Goal: Task Accomplishment & Management: Use online tool/utility

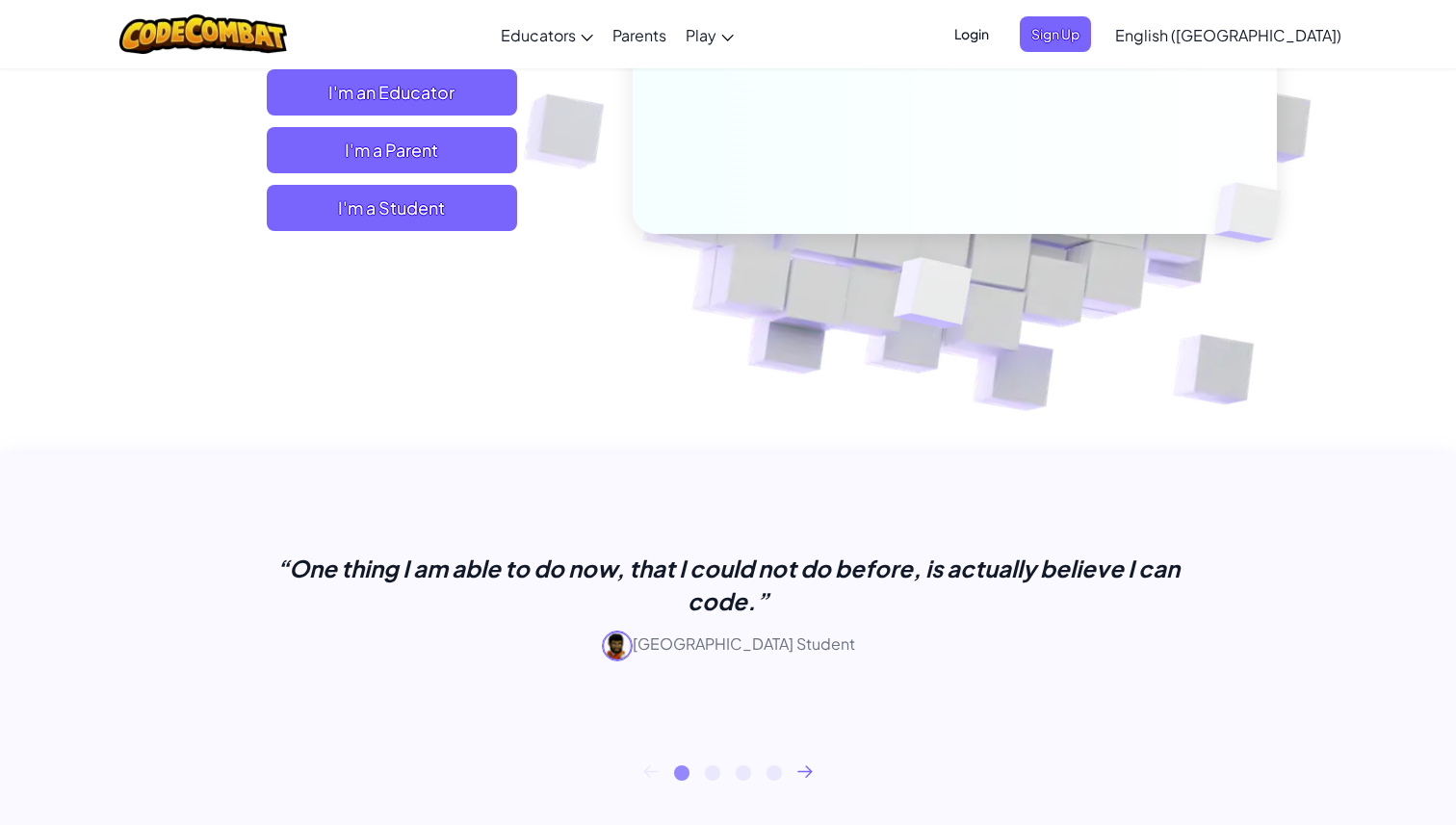
scroll to position [427, 0]
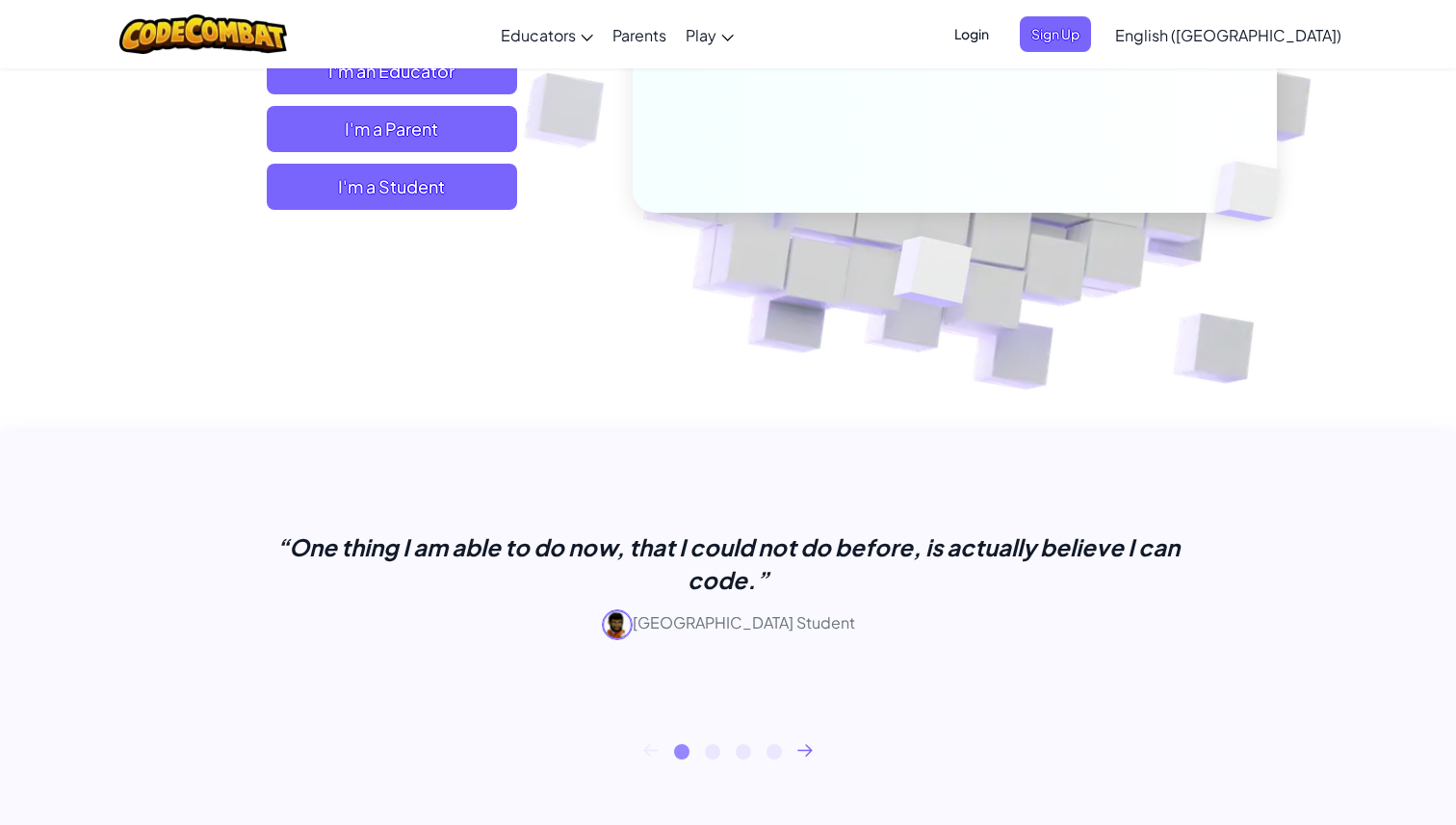
click at [481, 202] on span "I'm a Student" at bounding box center [391, 187] width 250 height 46
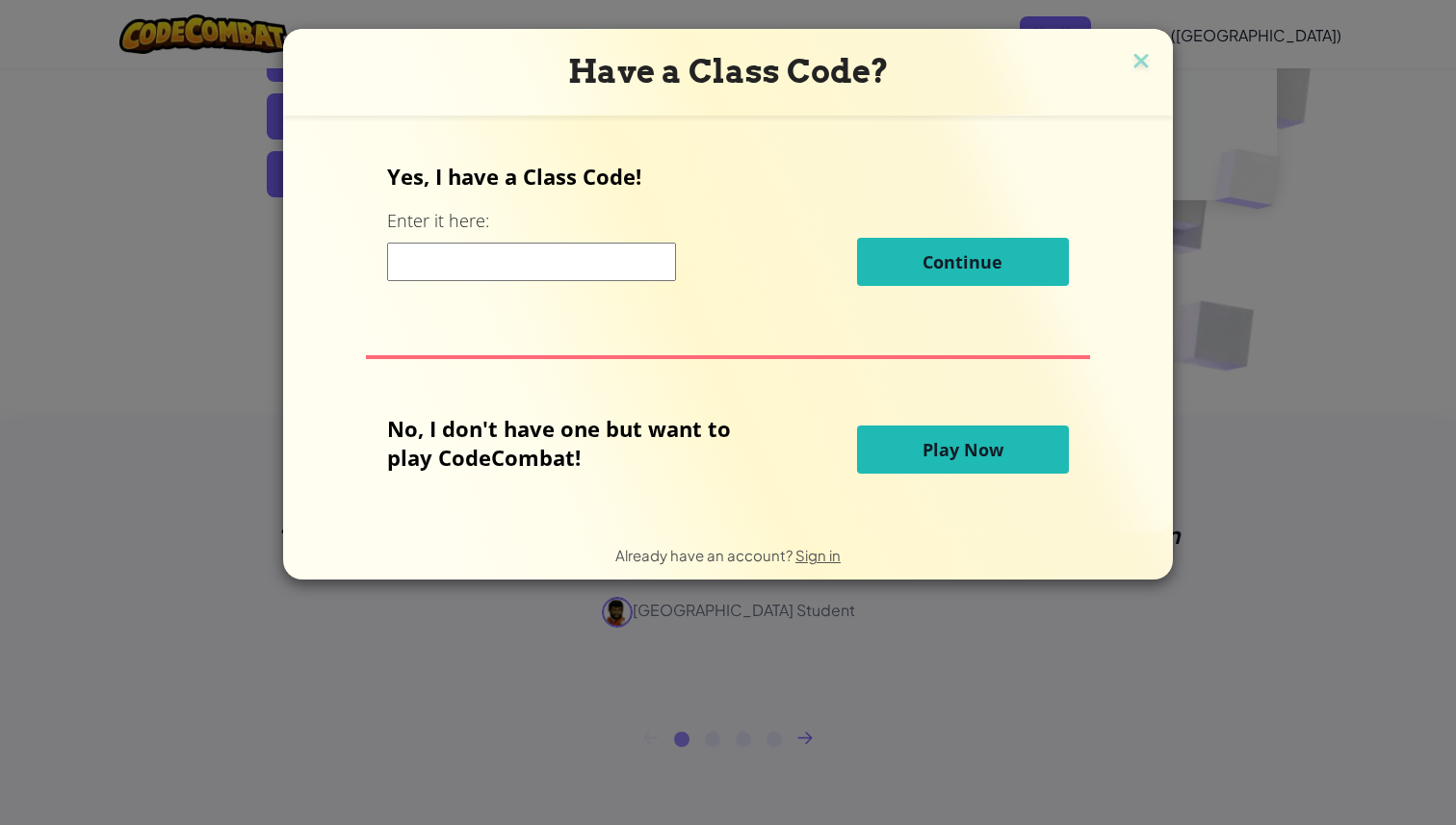
click at [517, 270] on input at bounding box center [532, 261] width 289 height 39
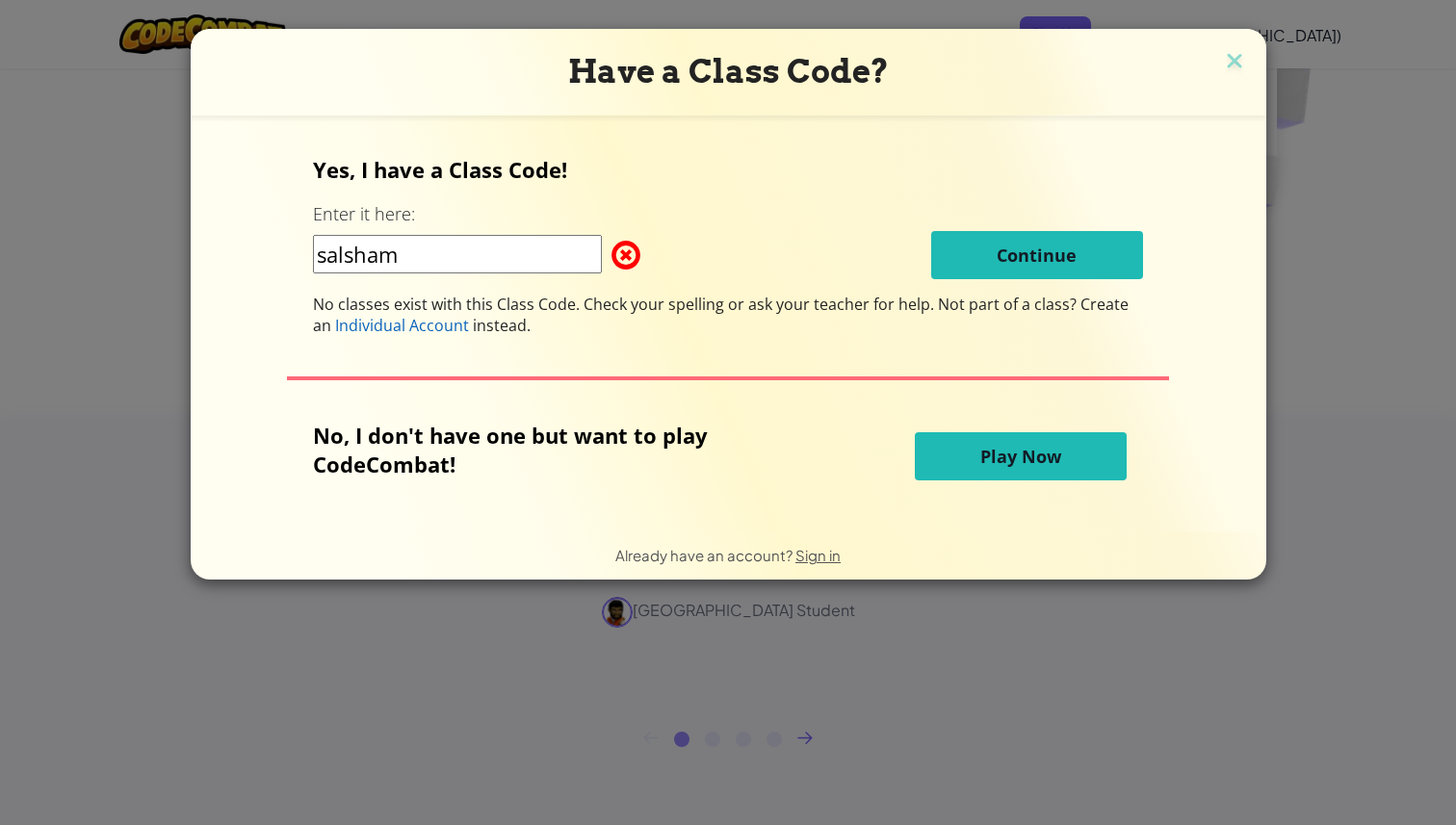
type input "salsham"
click at [985, 470] on button "Play Now" at bounding box center [1020, 455] width 212 height 48
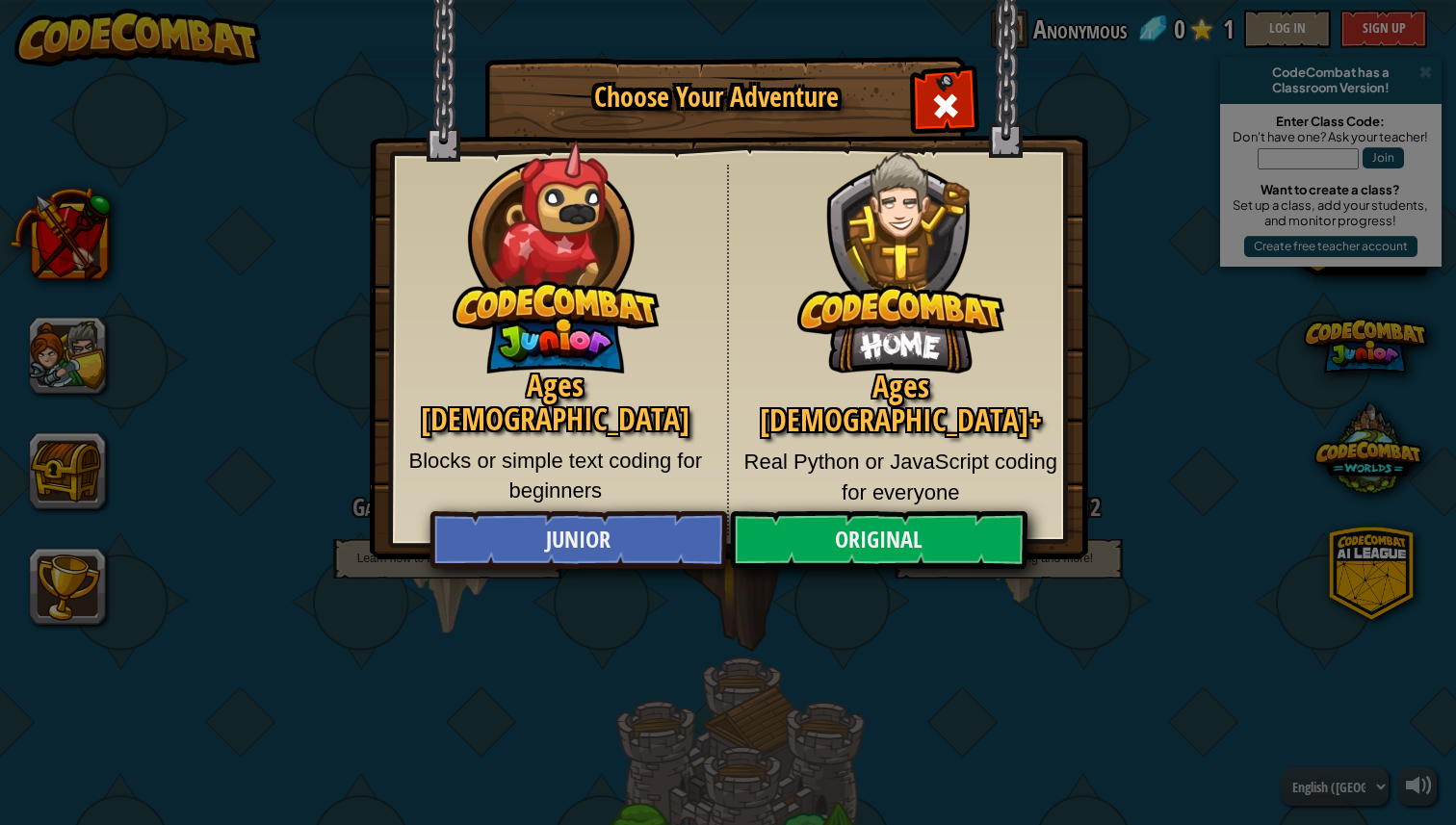
click at [867, 311] on img at bounding box center [900, 247] width 207 height 253
click at [956, 106] on span "Close modal" at bounding box center [945, 106] width 31 height 31
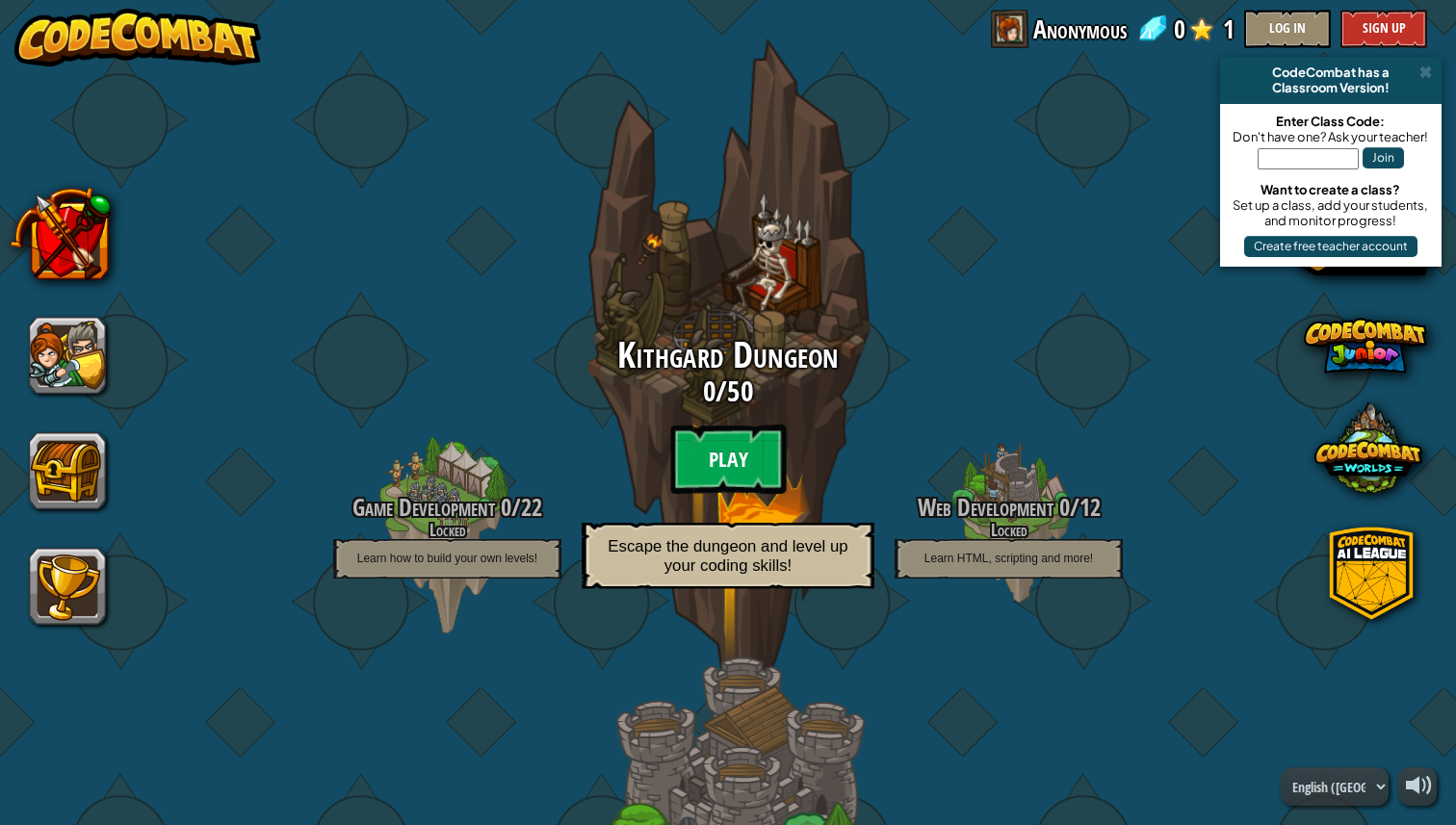
click at [772, 456] on btn "Play" at bounding box center [728, 459] width 116 height 69
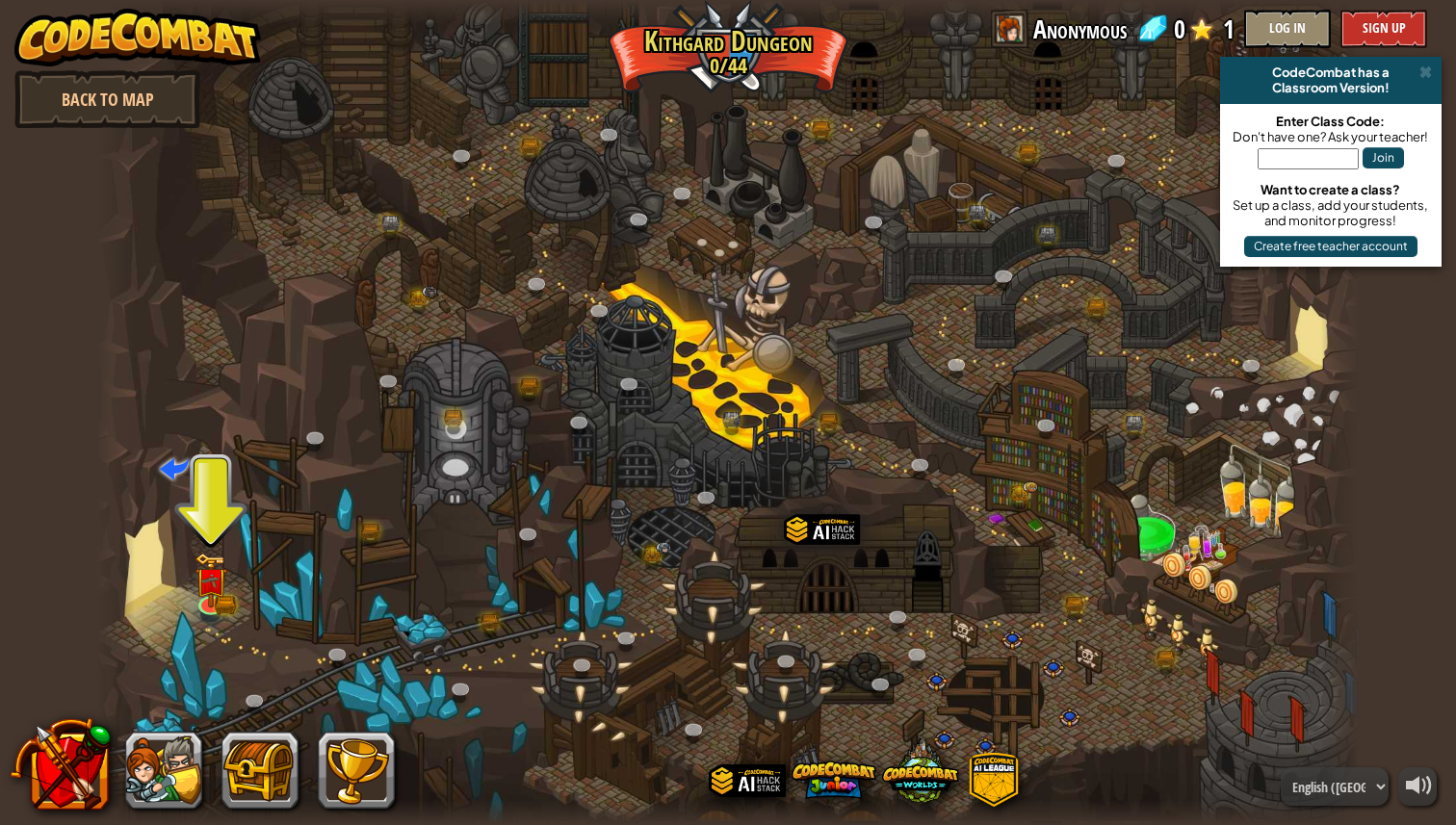
click at [784, 354] on div at bounding box center [727, 412] width 1262 height 825
click at [217, 577] on img at bounding box center [211, 566] width 19 height 19
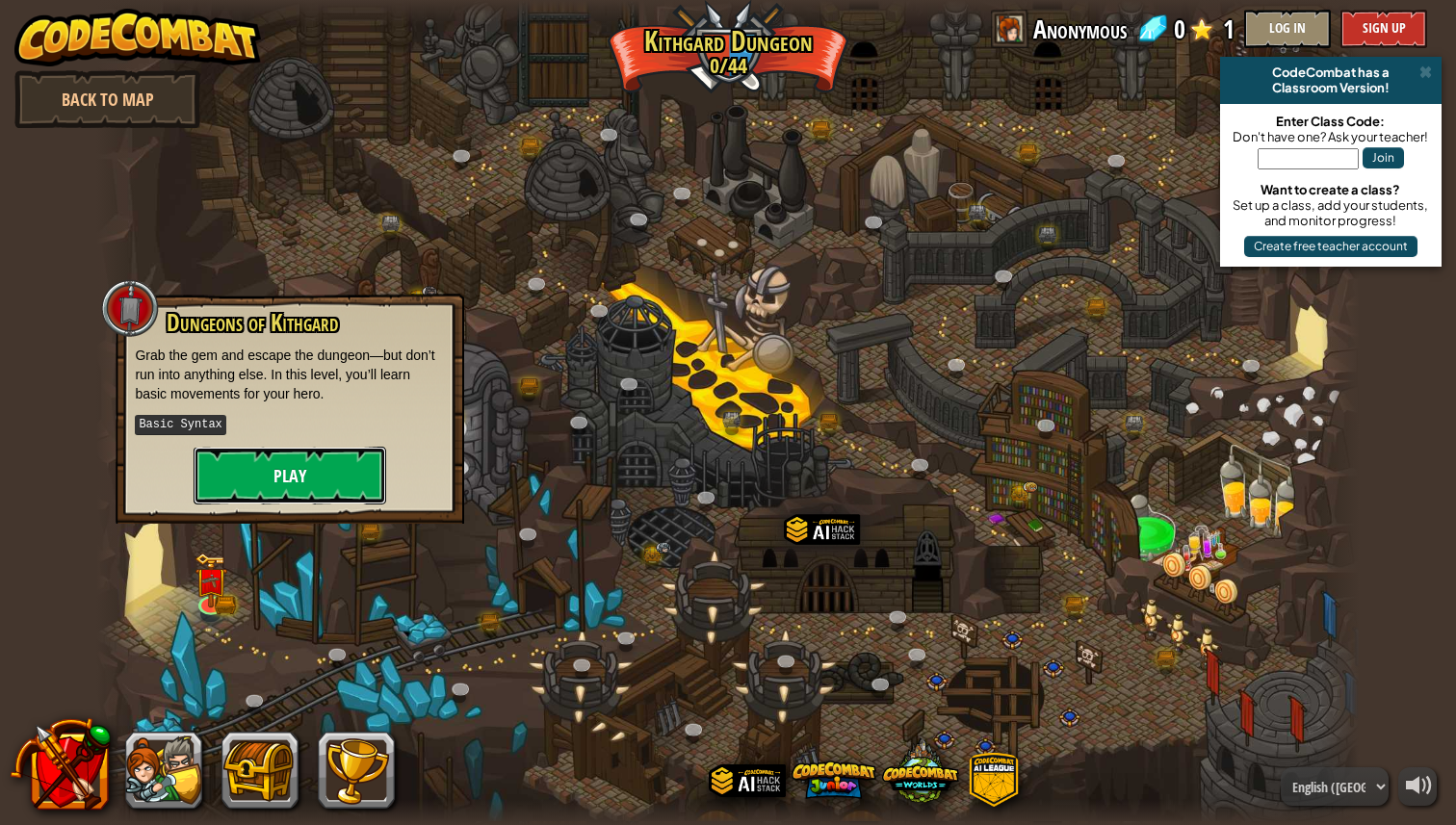
click at [261, 481] on button "Play" at bounding box center [290, 475] width 193 height 57
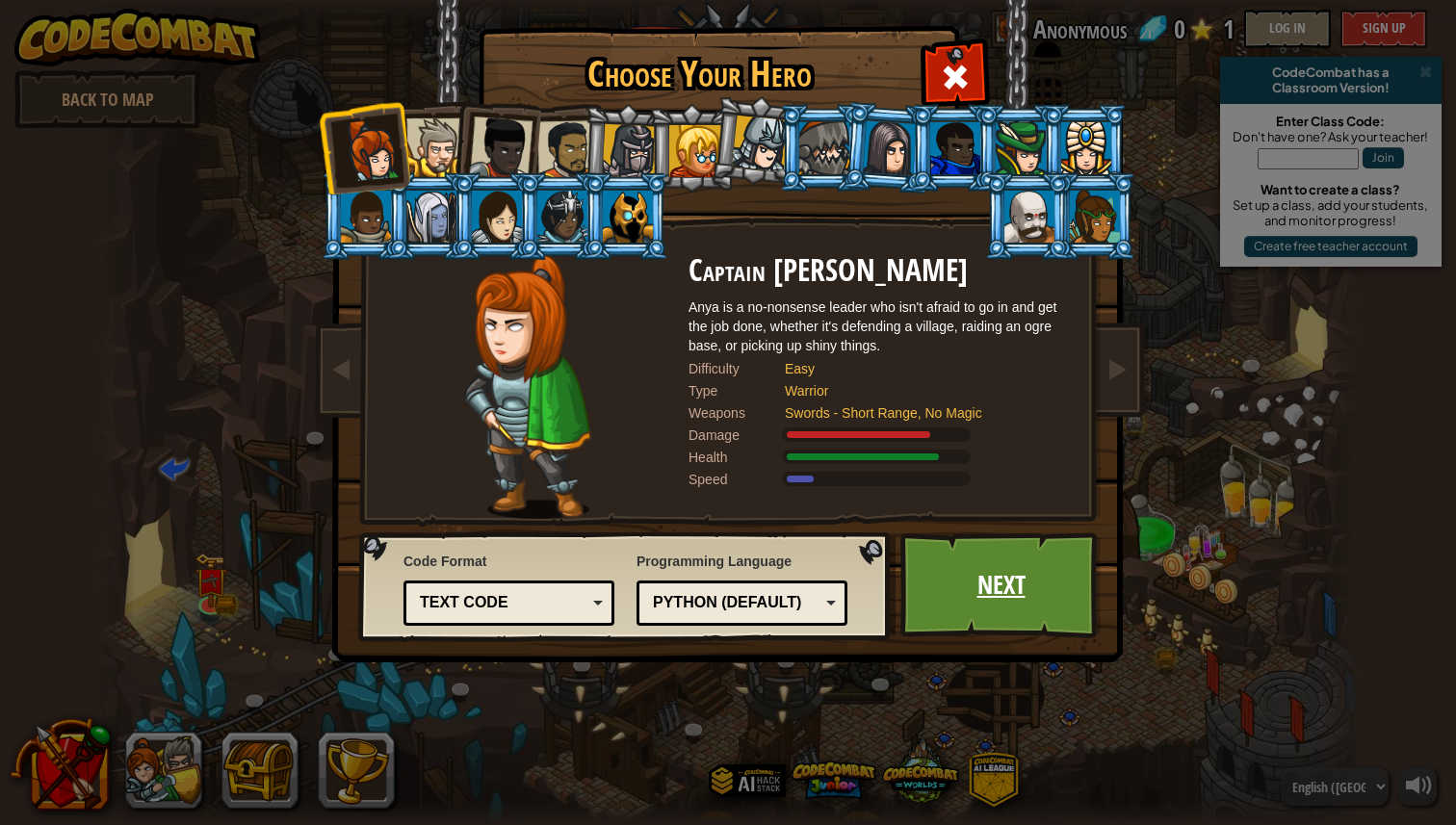
drag, startPoint x: 1129, startPoint y: 632, endPoint x: 1060, endPoint y: 624, distance: 69.5
click at [1060, 31] on div "Choose Your Hero 0 Captain [PERSON_NAME] is a no-nonsense leader who isn't afra…" at bounding box center [728, 30] width 790 height 2
click at [994, 577] on link "Next" at bounding box center [1001, 585] width 202 height 106
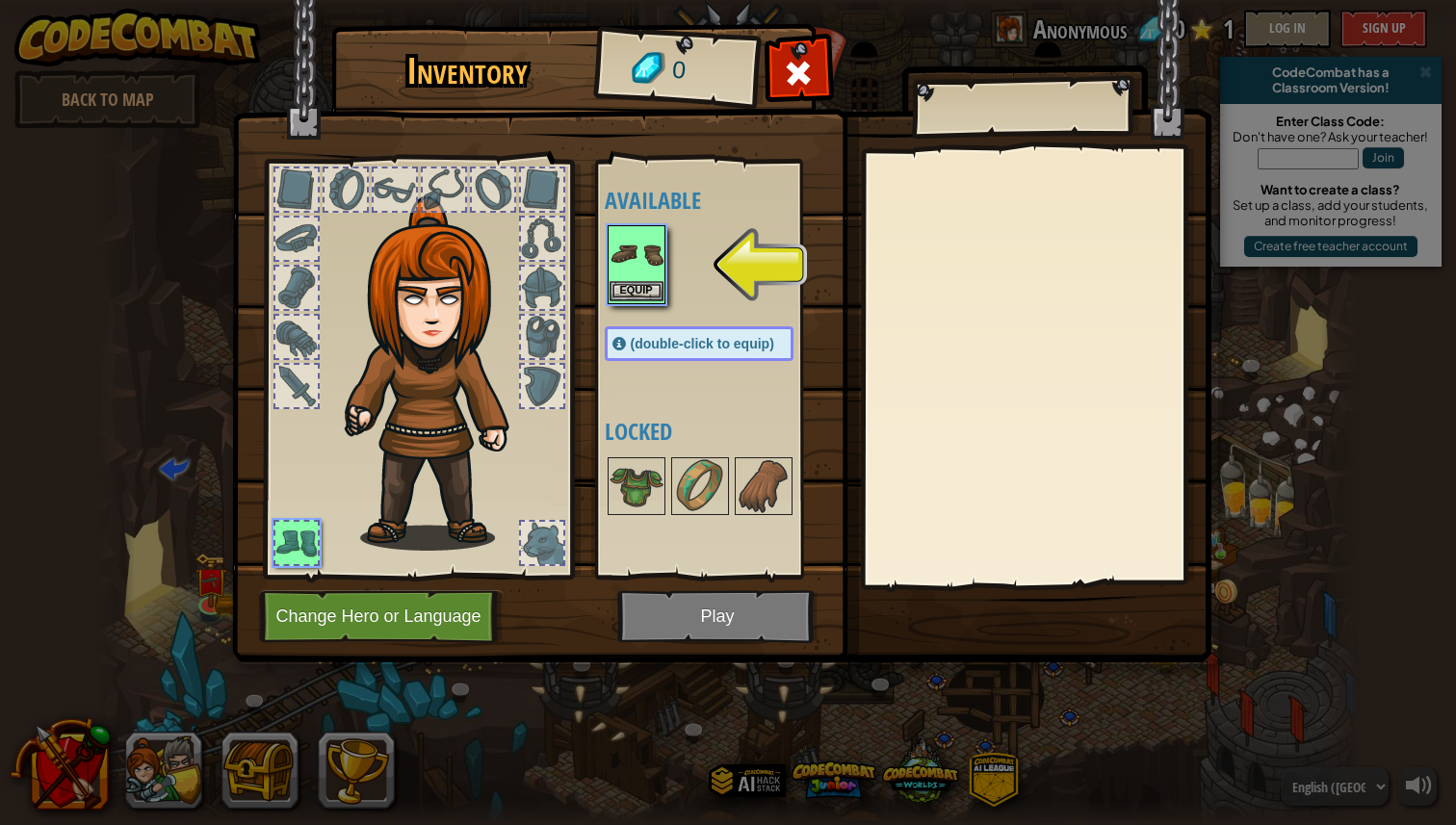
click at [638, 278] on img at bounding box center [637, 254] width 54 height 54
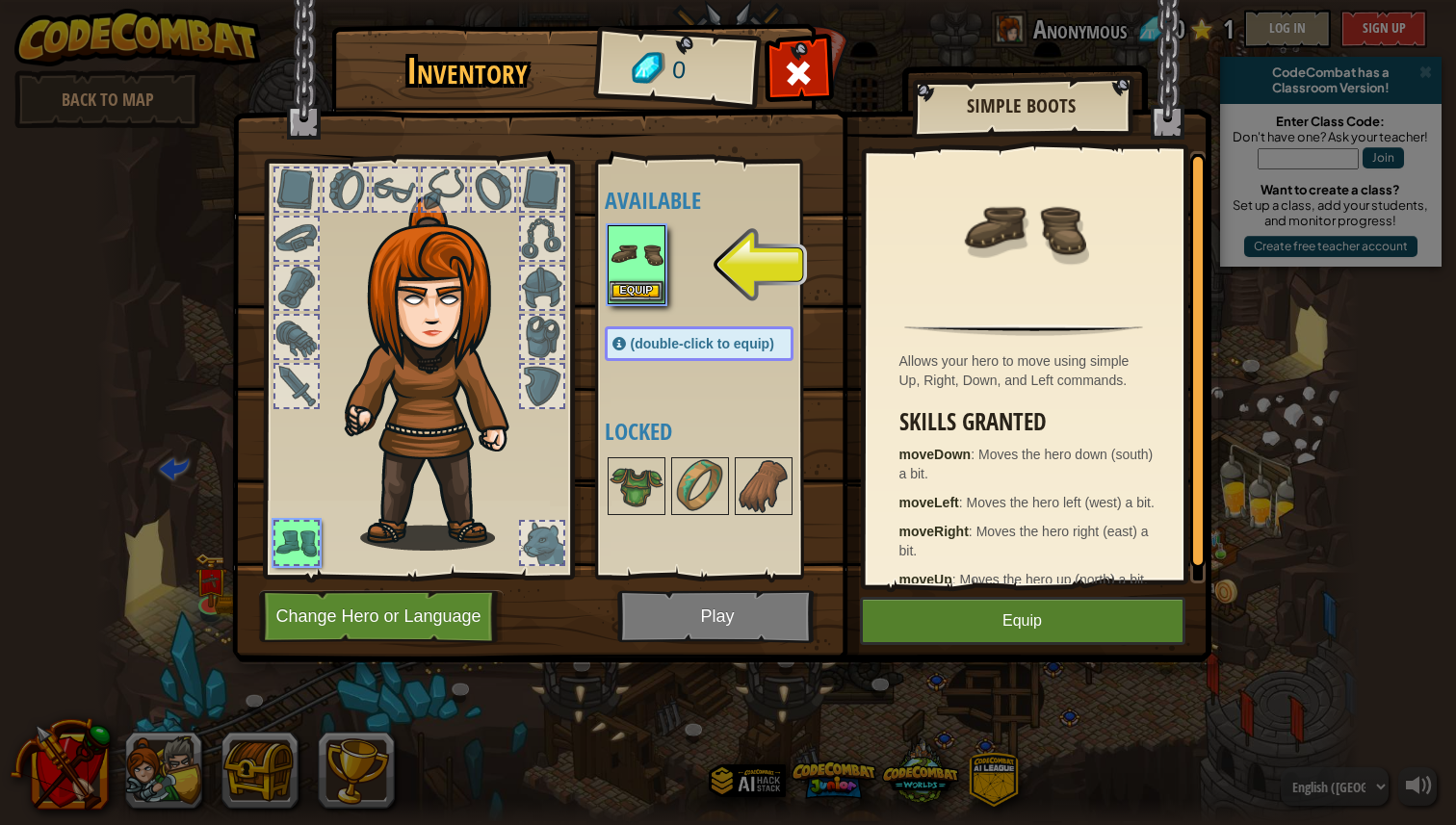
click at [638, 272] on img at bounding box center [637, 254] width 54 height 54
